Goal: Check status: Check status

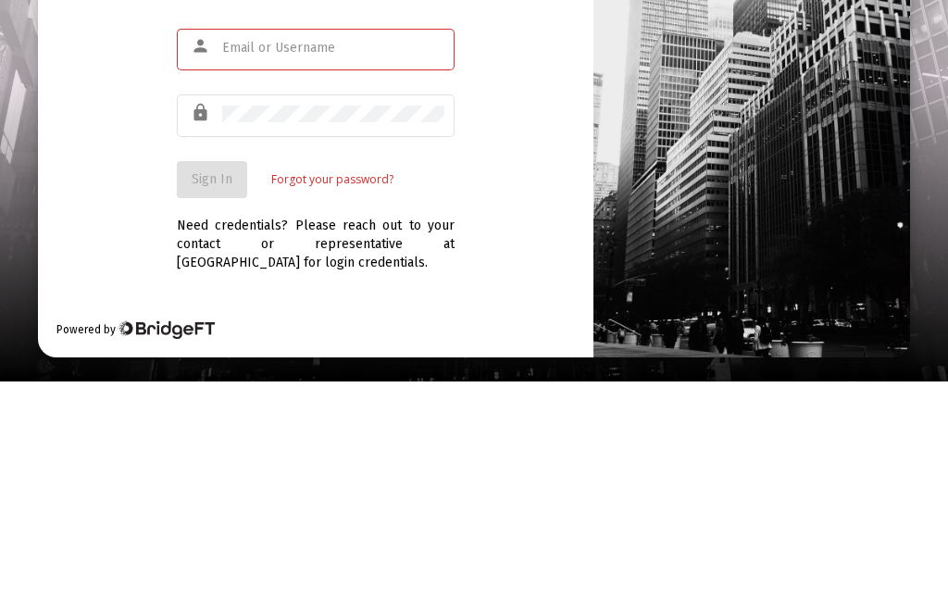
scroll to position [218, 0]
type input "[EMAIL_ADDRESS][DOMAIN_NAME]"
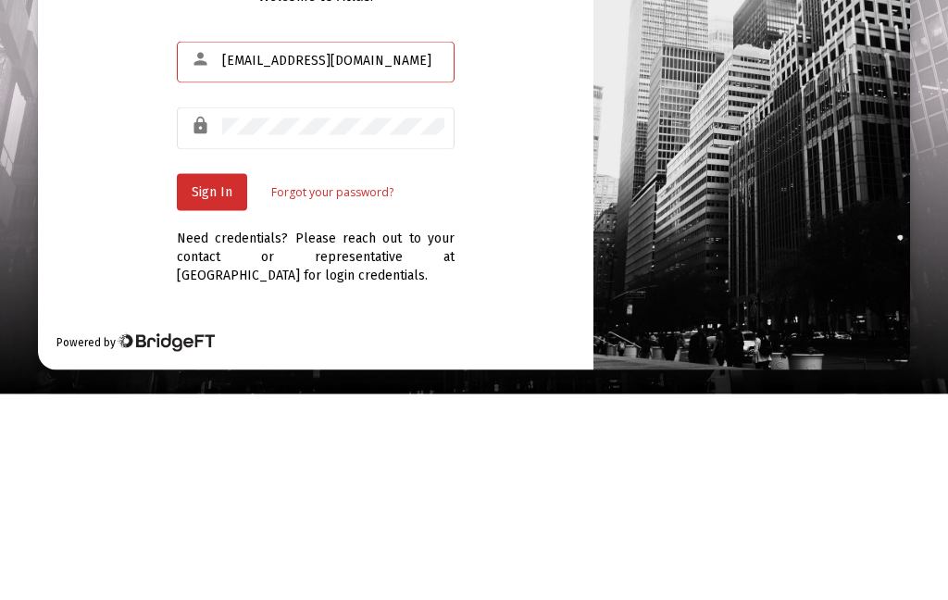
scroll to position [74, 0]
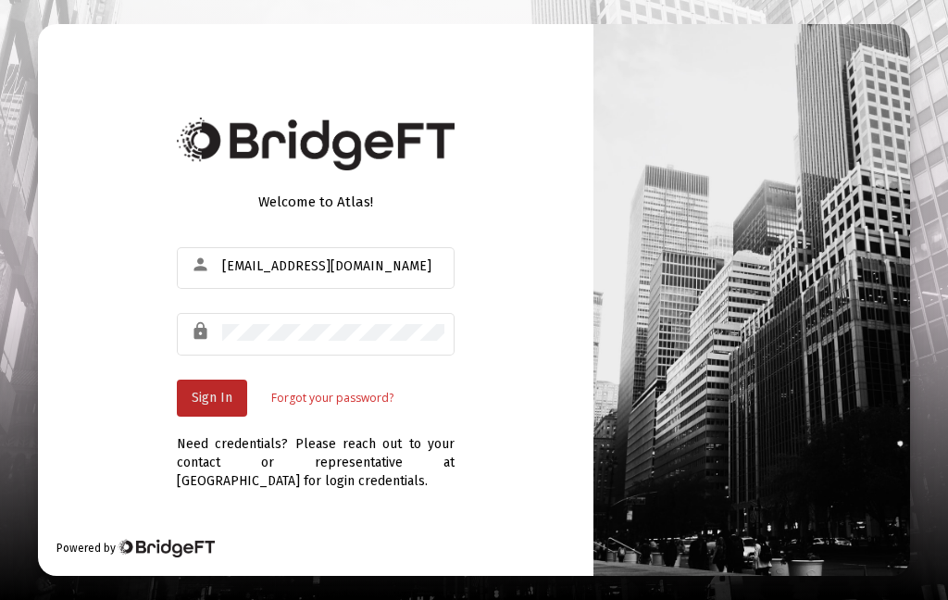
click at [219, 390] on span "Sign In" at bounding box center [212, 398] width 41 height 16
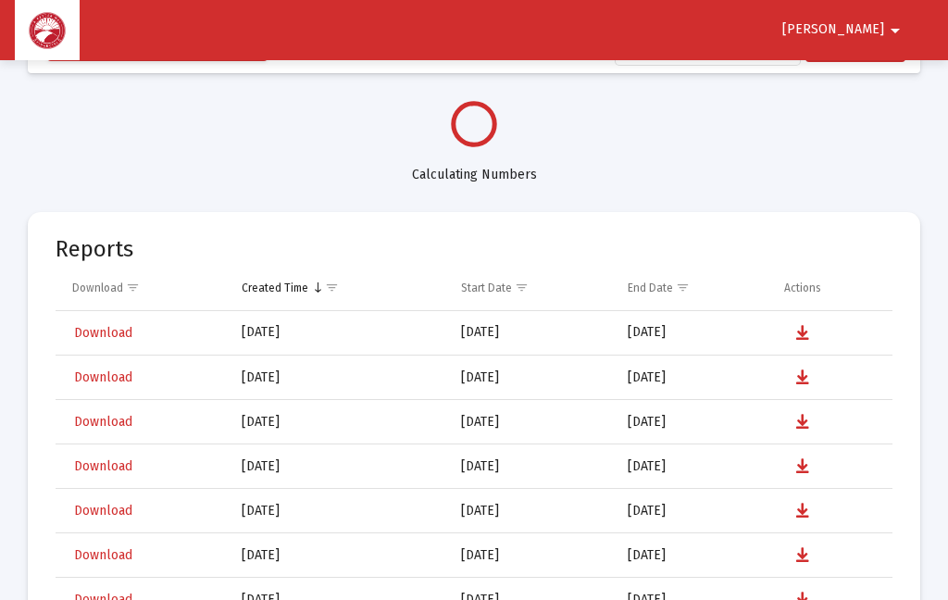
select select "View all"
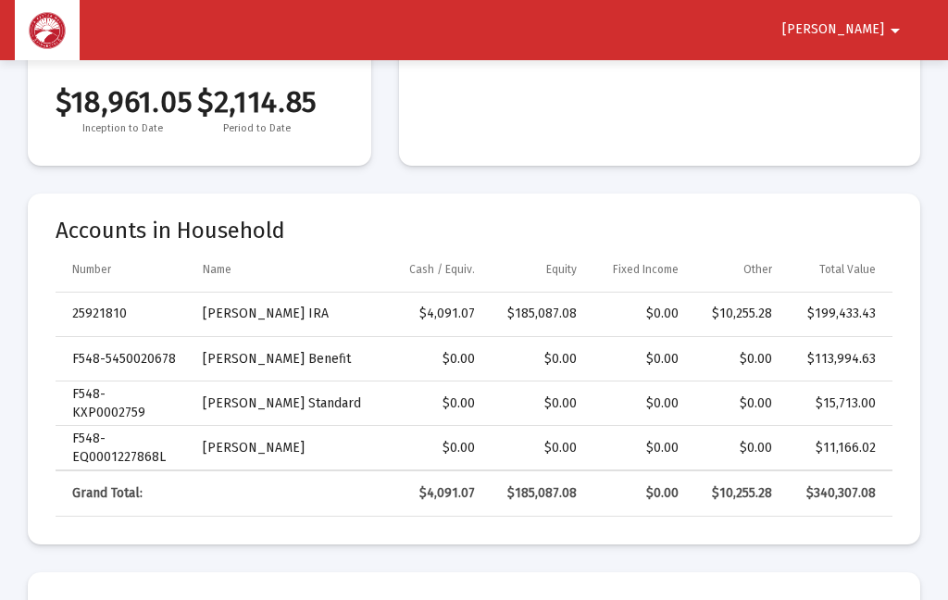
scroll to position [460, 0]
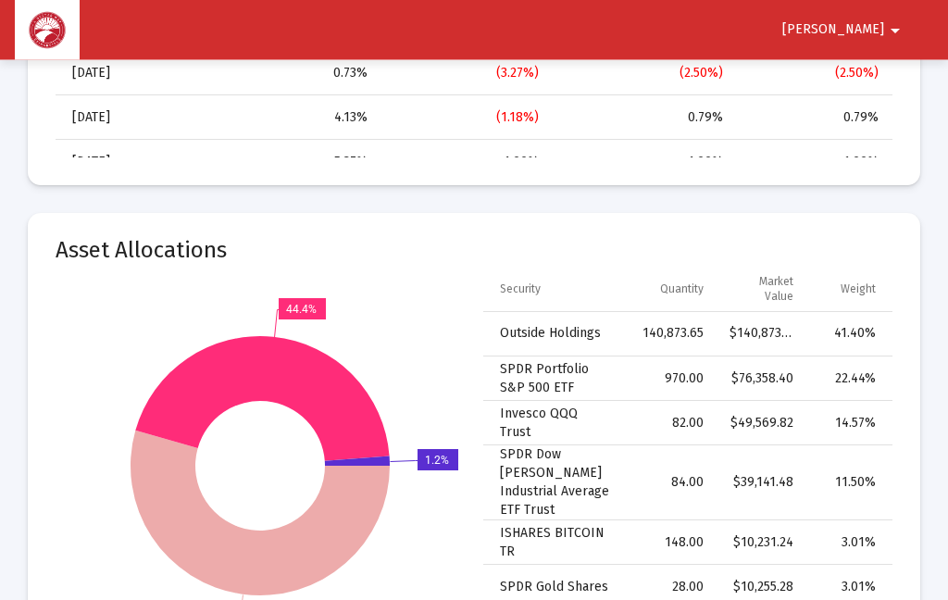
scroll to position [2238, 0]
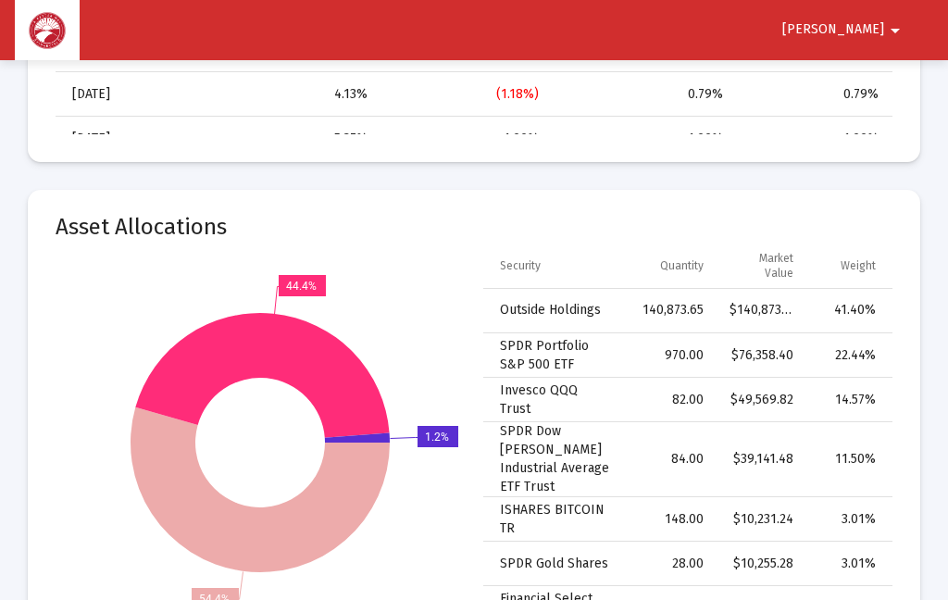
click at [907, 461] on mat-card "Asset Allocations 54.4% 44.4% 1.2% Equity Mixed Cash Security Quantity Market V…" at bounding box center [474, 455] width 892 height 531
click at [917, 402] on mat-card "Asset Allocations 54.4% 44.4% 1.2% Equity Mixed Cash Security Quantity Market V…" at bounding box center [474, 455] width 892 height 531
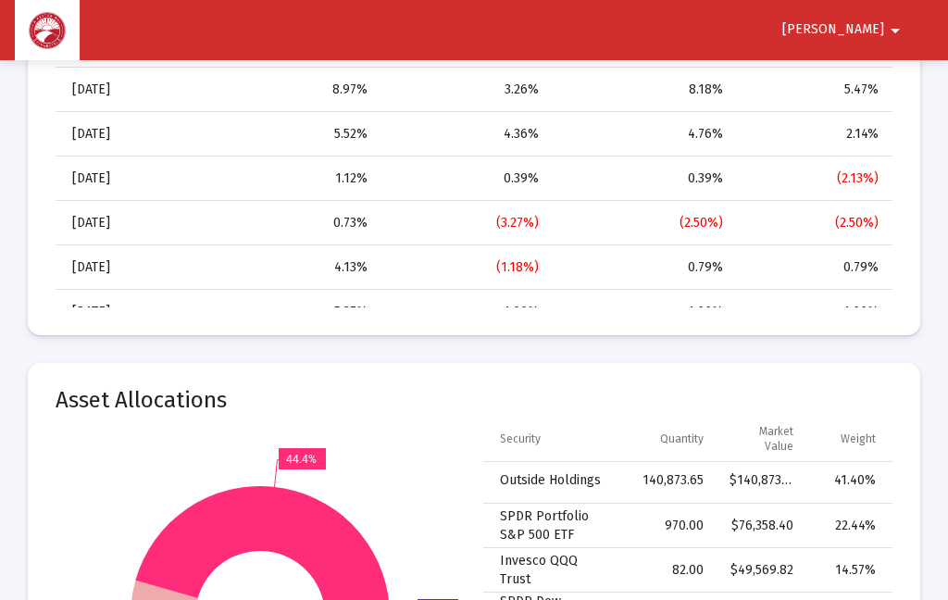
scroll to position [2063, 0]
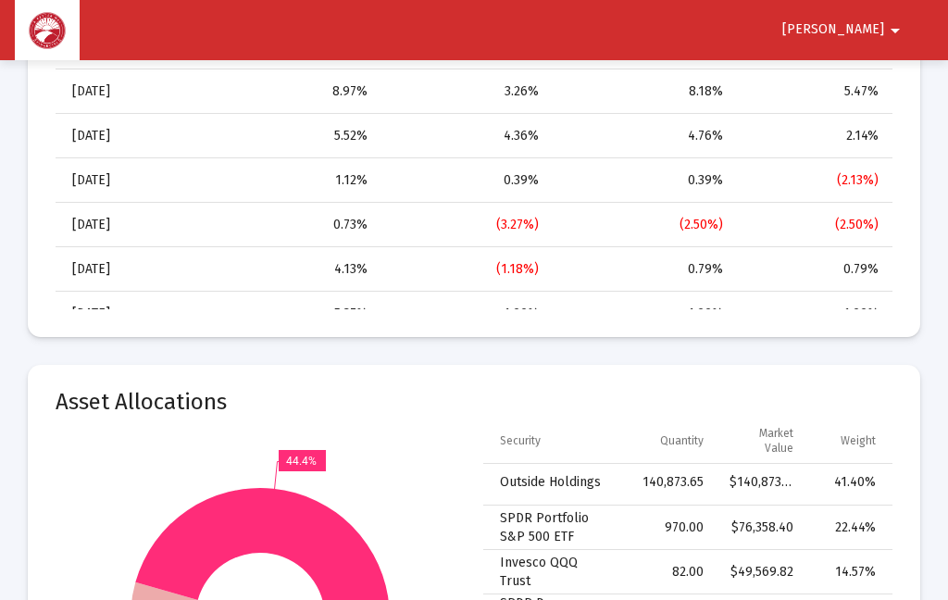
click at [897, 26] on mat-icon "arrow_drop_down" at bounding box center [895, 30] width 22 height 37
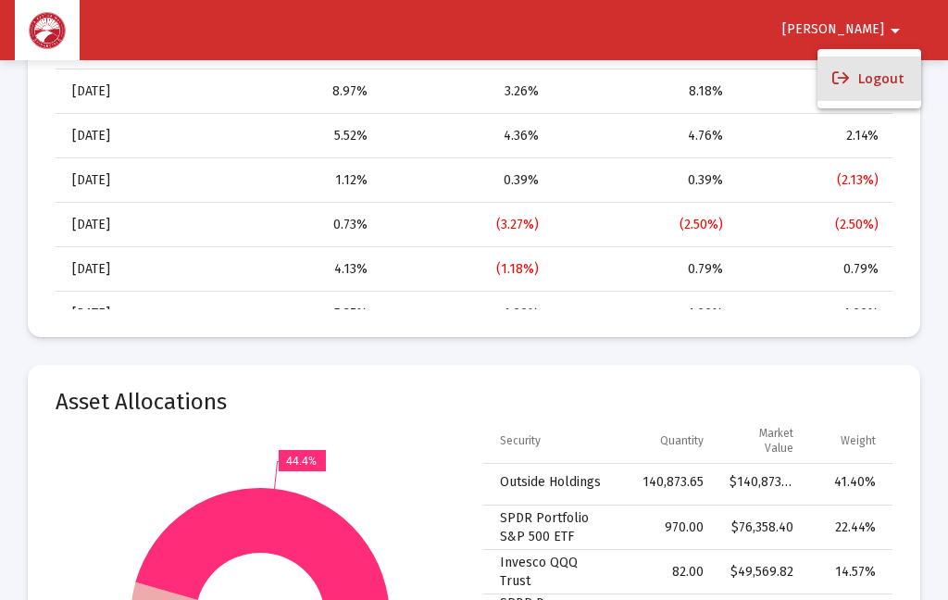
click at [889, 72] on button "Logout" at bounding box center [869, 78] width 104 height 44
